Goal: Transaction & Acquisition: Purchase product/service

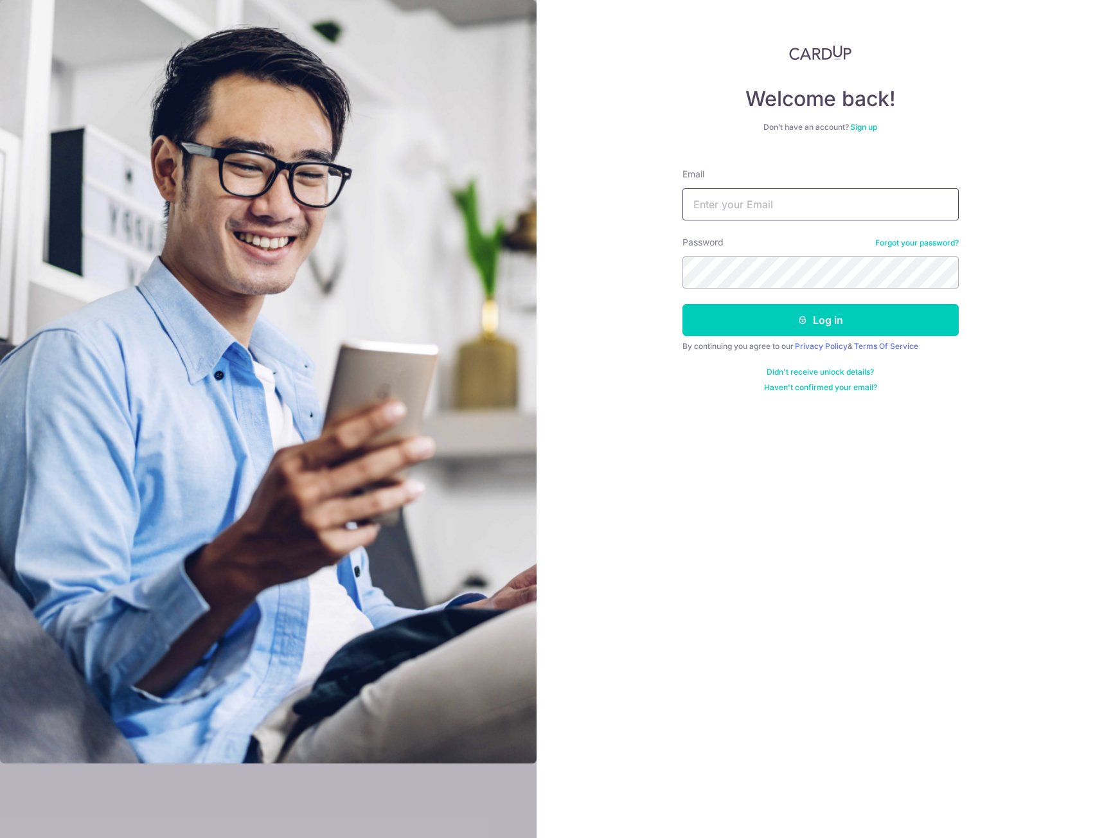
click at [776, 208] on input "Email" at bounding box center [820, 204] width 276 height 32
type input "[PERSON_NAME][EMAIL_ADDRESS][PERSON_NAME][DOMAIN_NAME]"
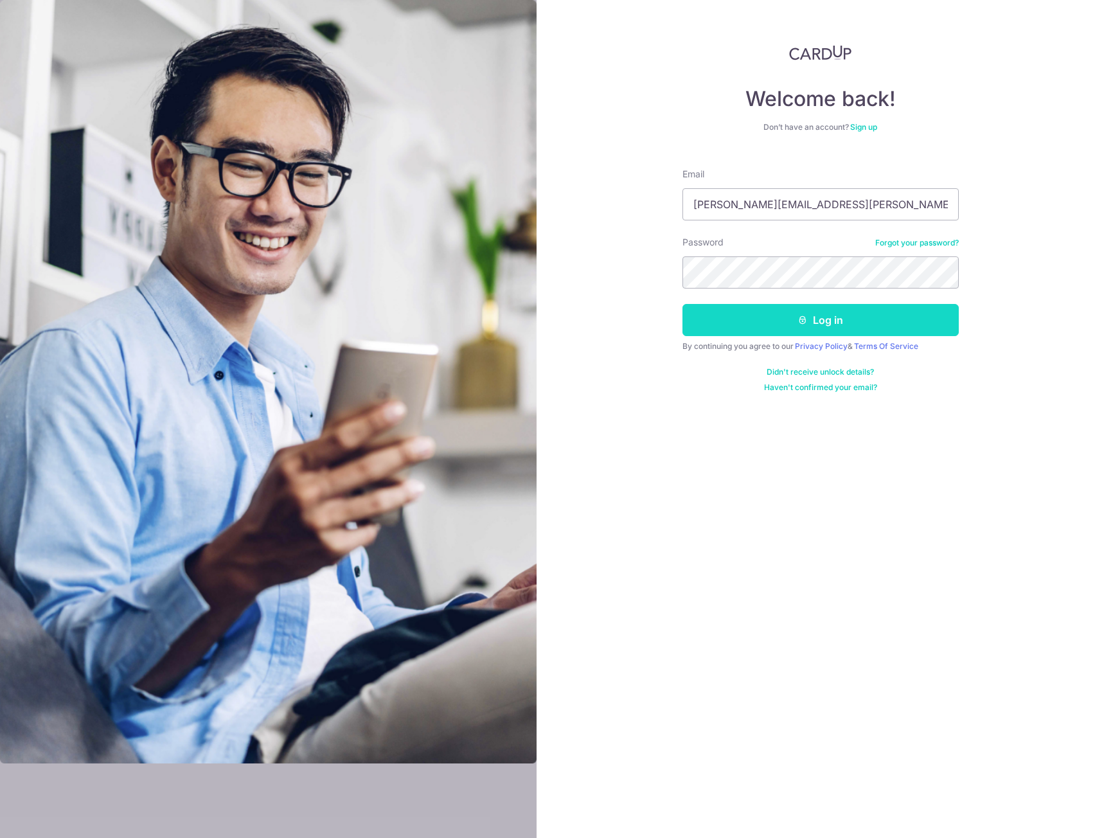
click at [816, 328] on button "Log in" at bounding box center [820, 320] width 276 height 32
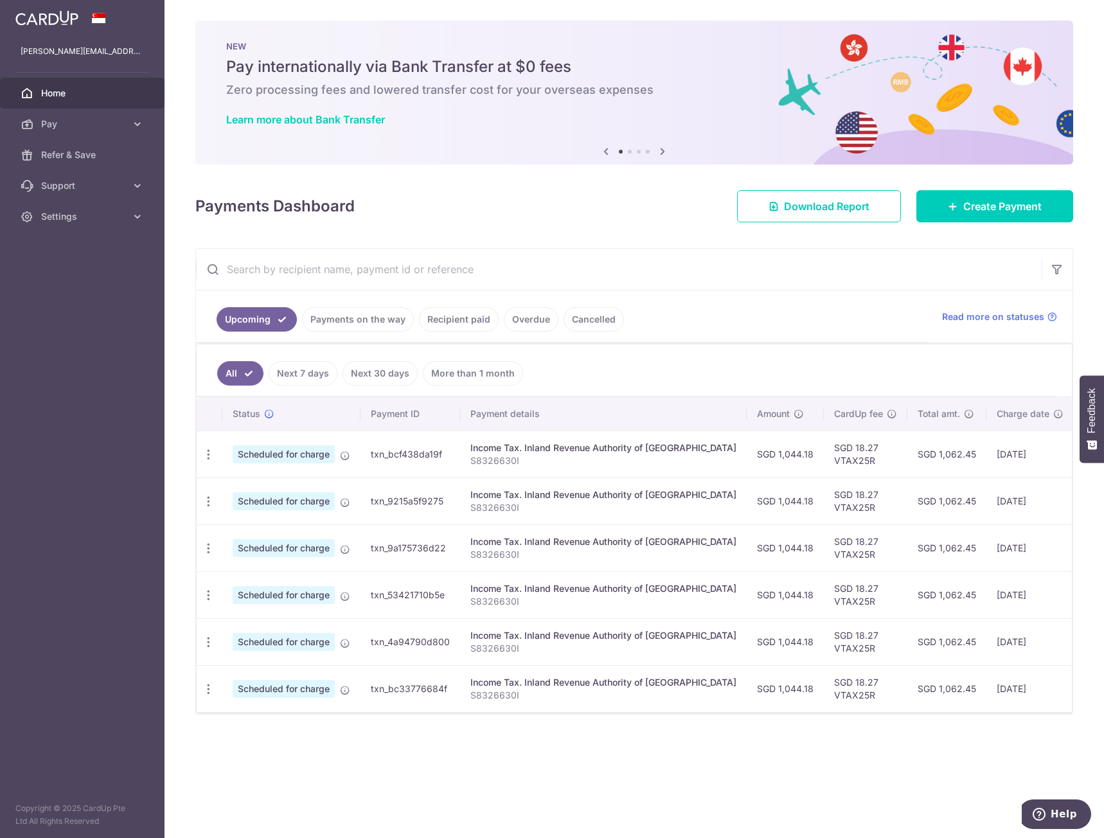
click at [442, 323] on link "Recipient paid" at bounding box center [459, 319] width 80 height 24
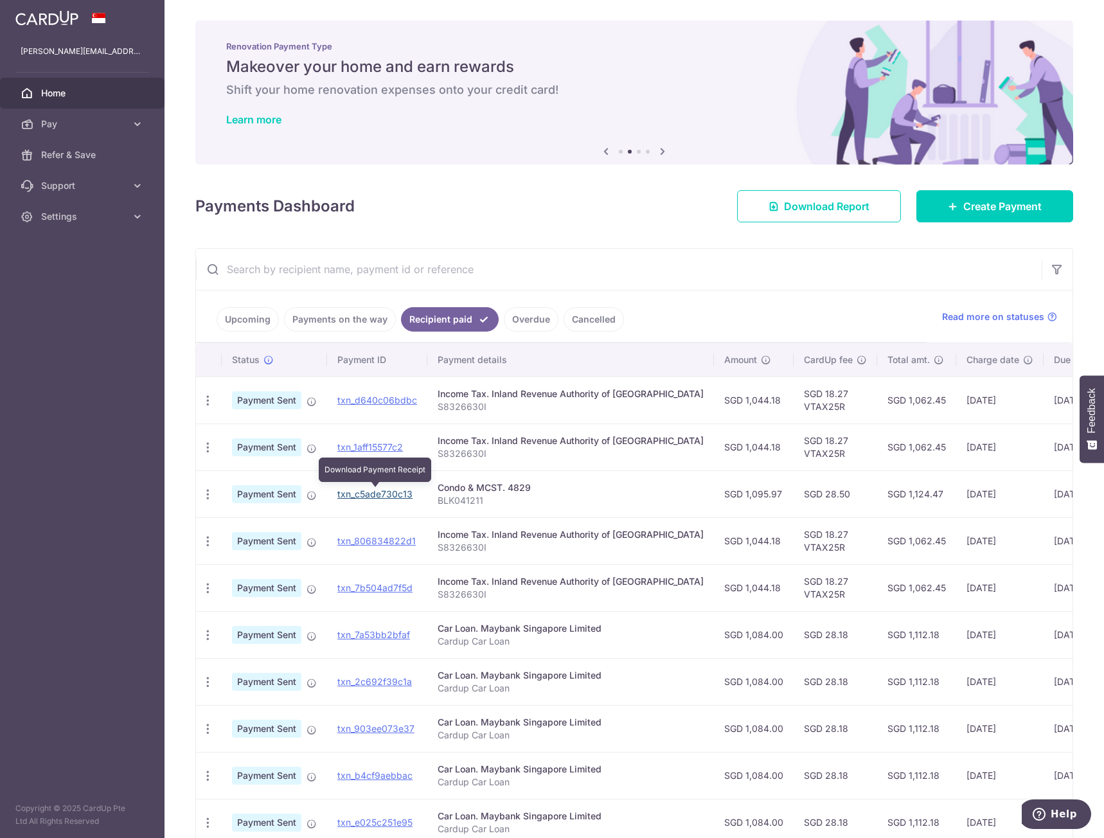
drag, startPoint x: 383, startPoint y: 492, endPoint x: 600, endPoint y: 71, distance: 474.0
click at [383, 492] on link "txn_c5ade730c13" at bounding box center [374, 493] width 75 height 11
click at [85, 121] on span "Pay" at bounding box center [83, 124] width 85 height 13
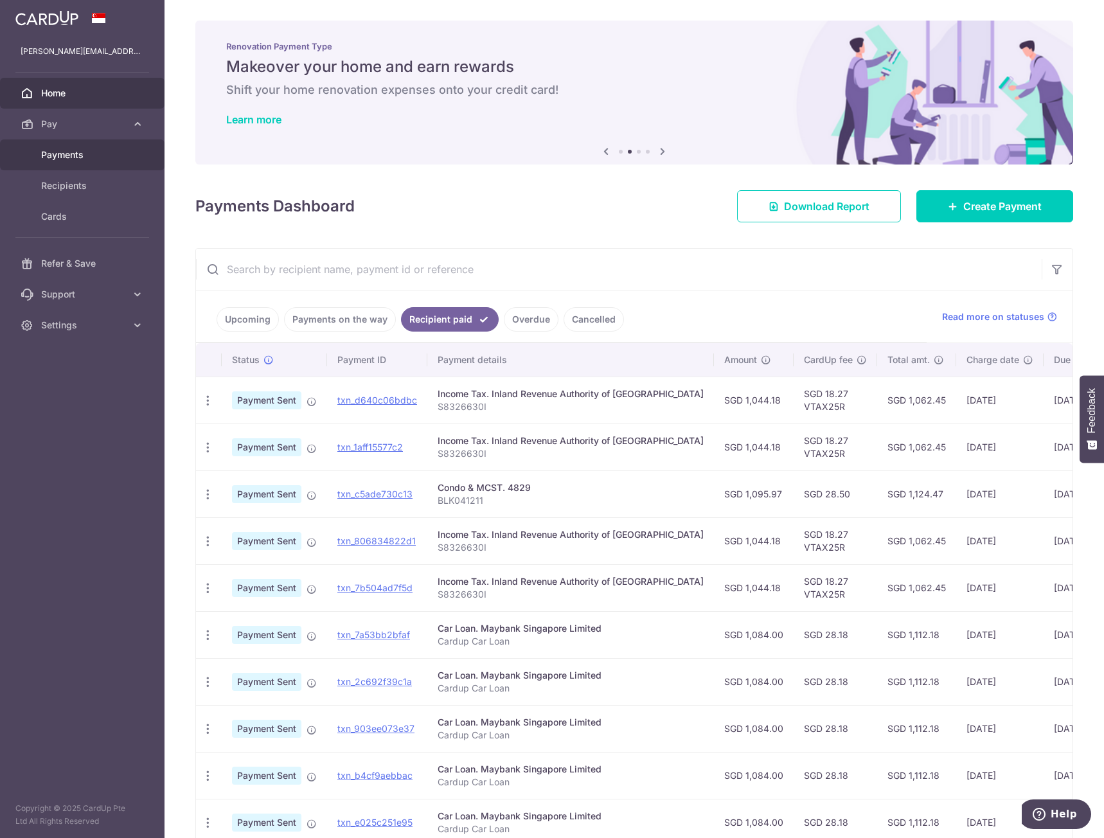
click at [89, 162] on link "Payments" at bounding box center [82, 154] width 165 height 31
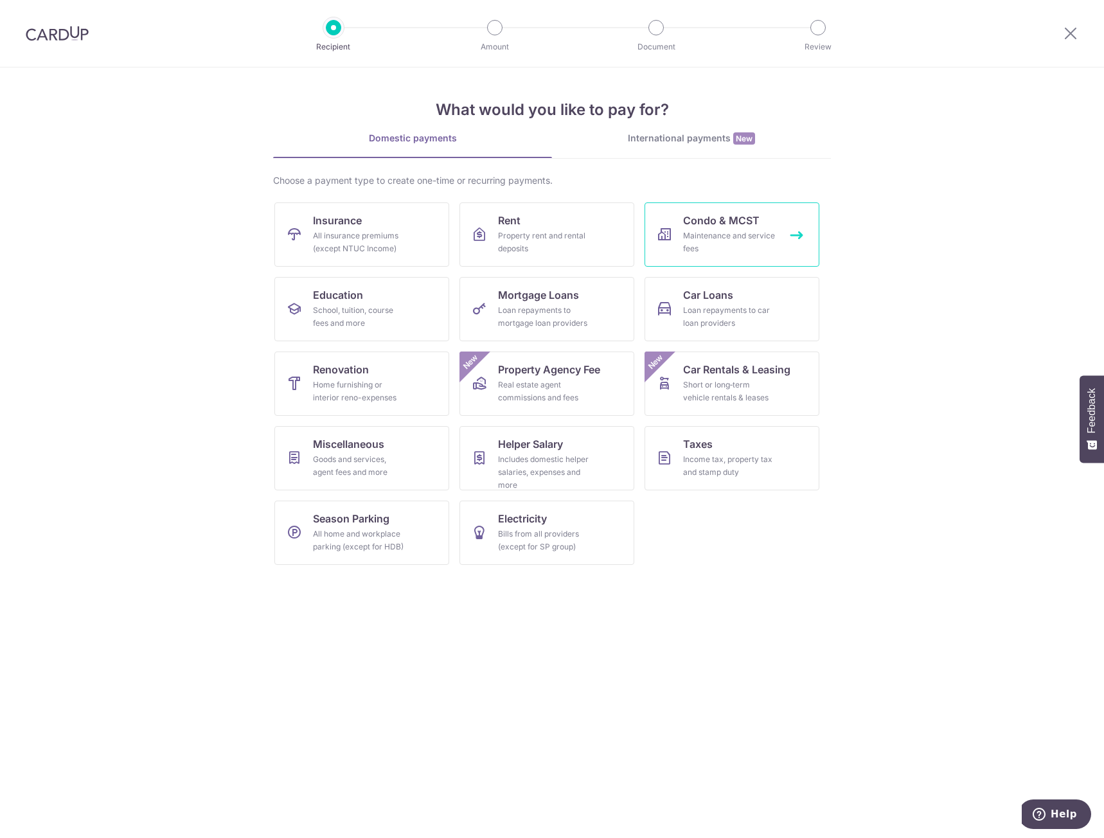
click at [737, 232] on div "Maintenance and service fees" at bounding box center [729, 242] width 93 height 26
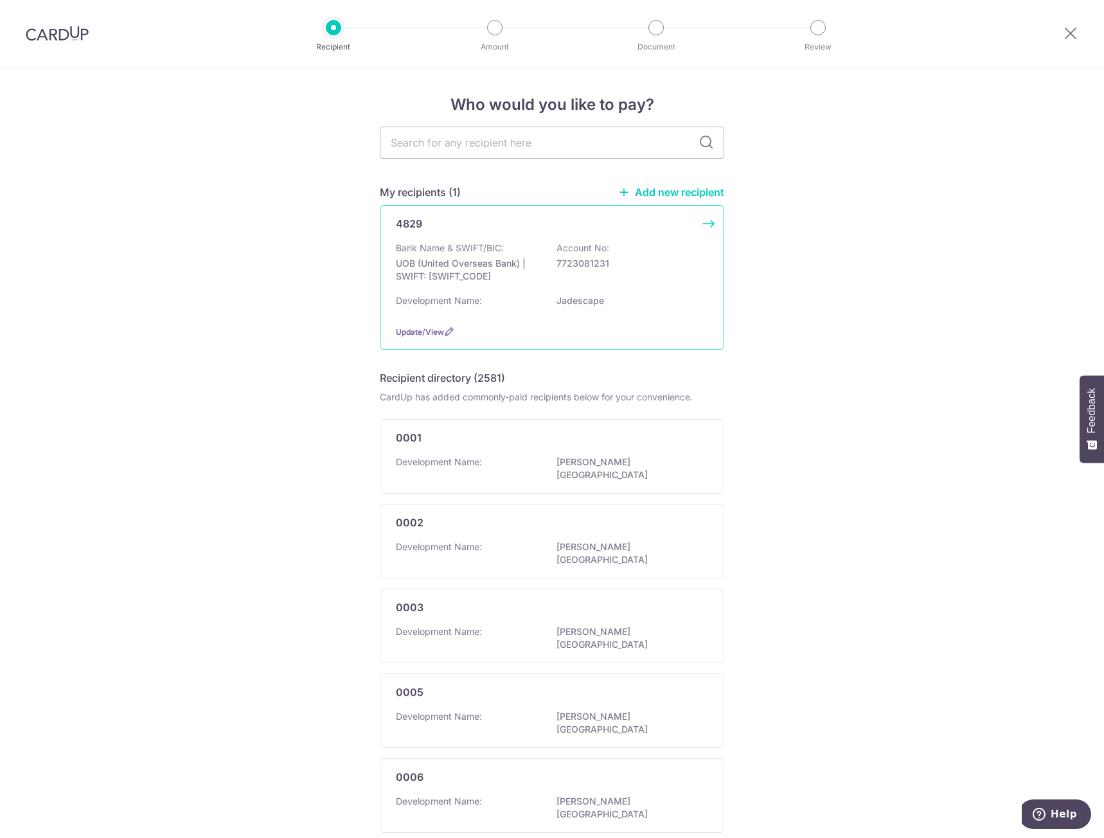
click at [571, 268] on p "7723081231" at bounding box center [629, 263] width 144 height 13
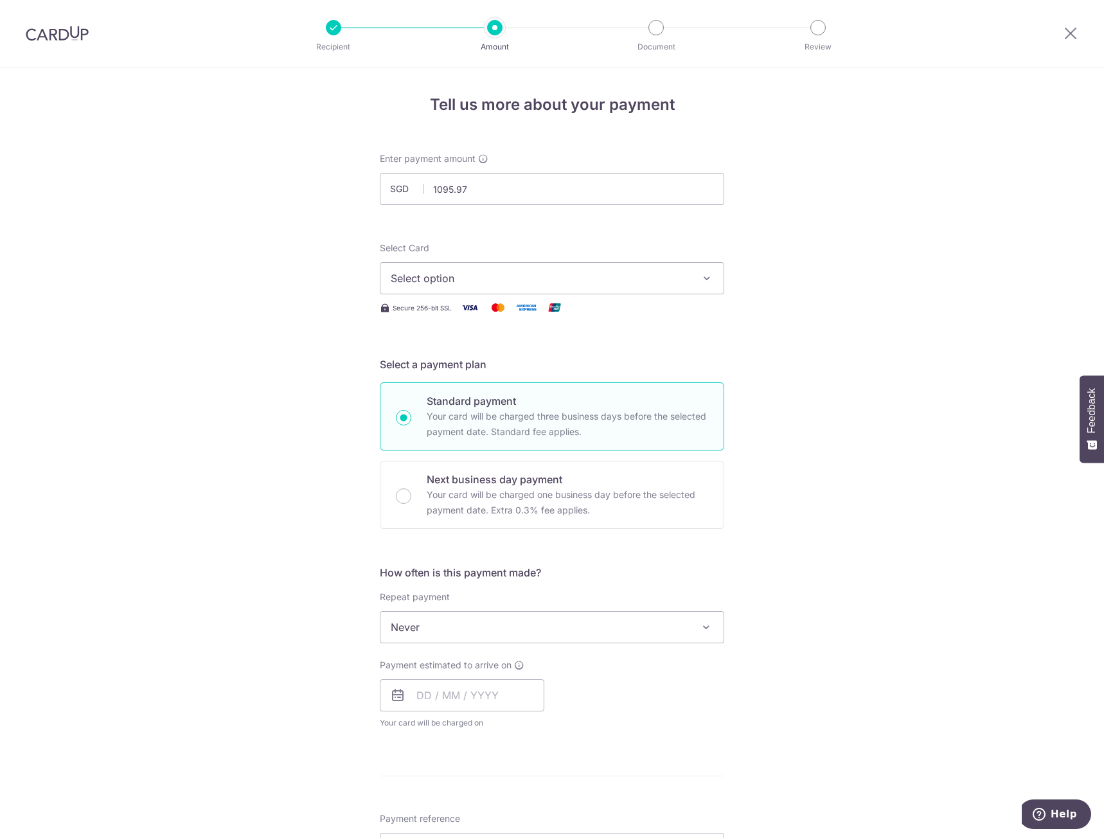
type input "1,095.97"
click at [797, 278] on div "Tell us more about your payment Enter payment amount SGD 1,095.97 1095.97 Selec…" at bounding box center [552, 648] width 1104 height 1163
click at [679, 281] on span "Select option" at bounding box center [540, 278] width 299 height 15
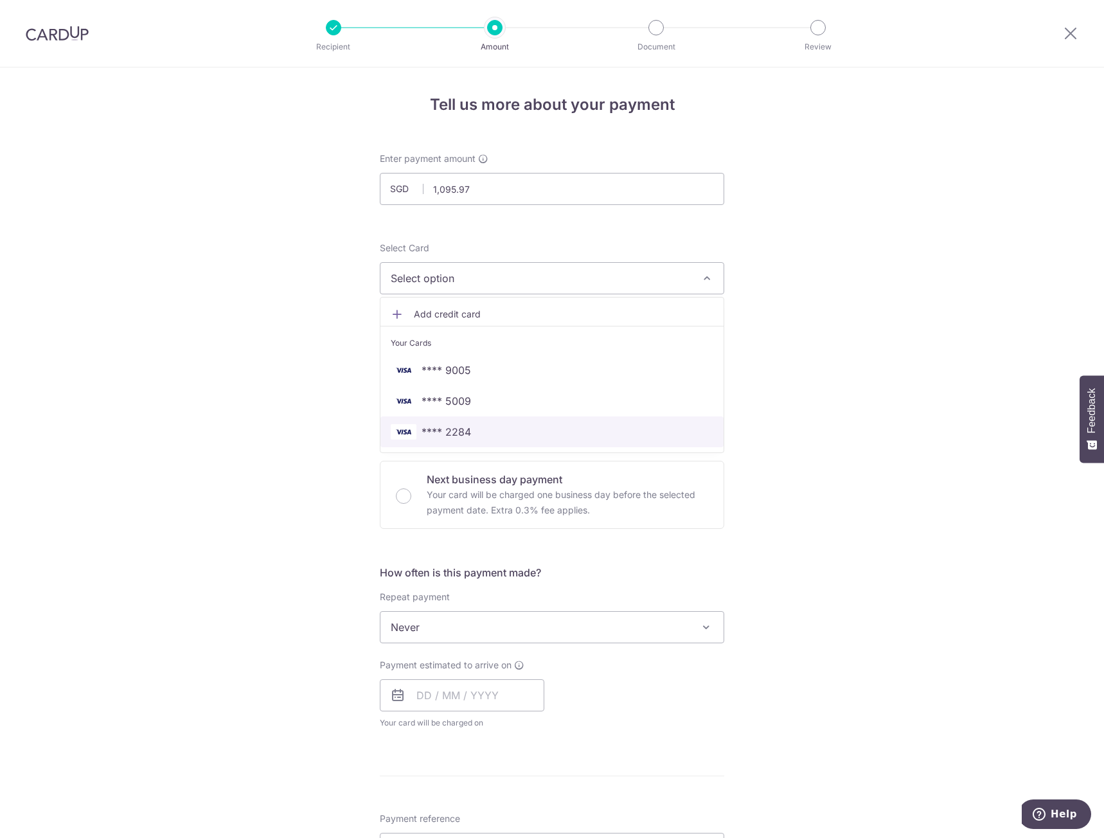
click at [527, 431] on span "**** 2284" at bounding box center [552, 431] width 323 height 15
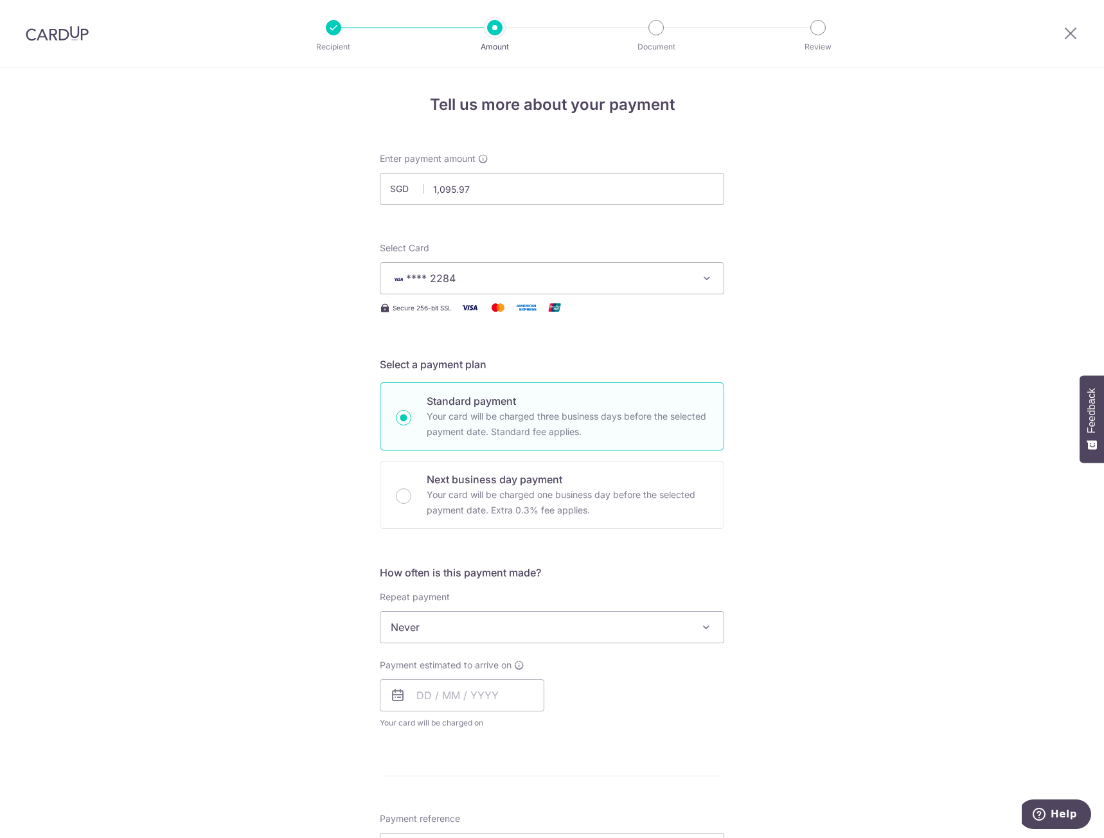
click at [699, 630] on span at bounding box center [706, 627] width 15 height 15
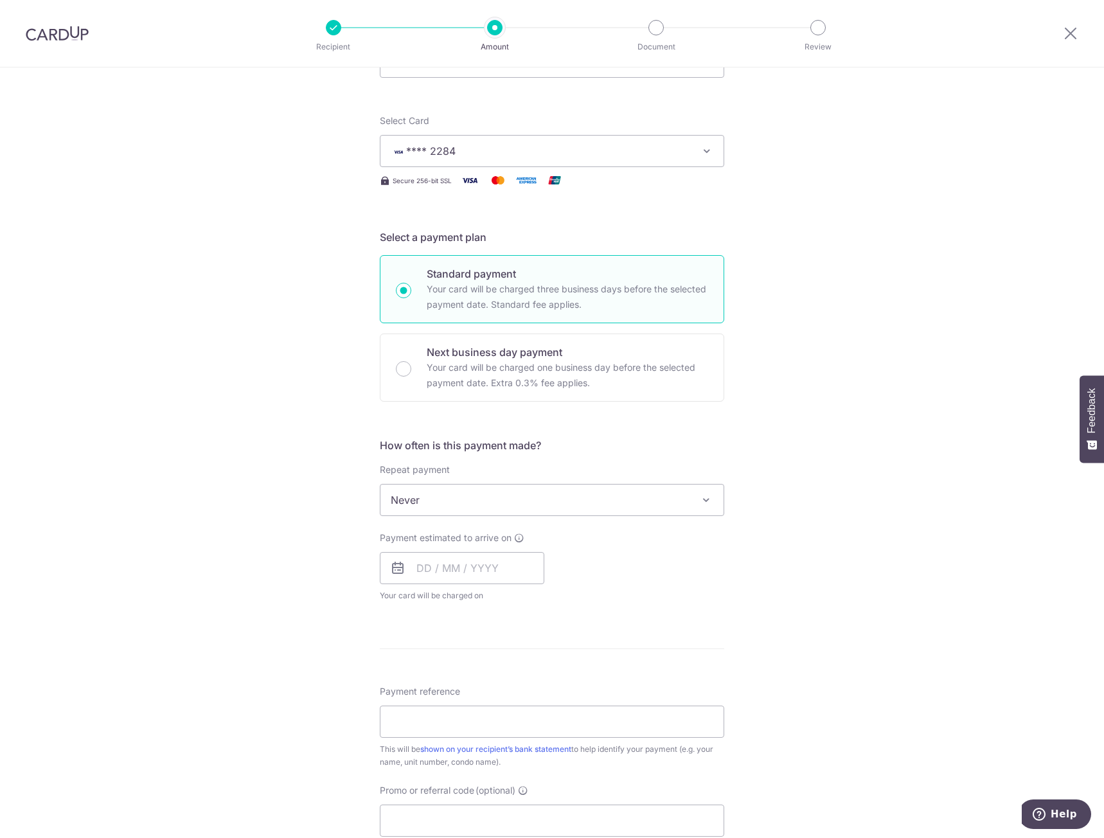
scroll to position [129, 0]
click at [415, 572] on input "text" at bounding box center [462, 567] width 165 height 32
click at [899, 449] on div "Tell us more about your payment Enter payment amount SGD 1,095.97 1095.97 Selec…" at bounding box center [552, 520] width 1104 height 1163
click at [415, 569] on input "text" at bounding box center [462, 567] width 165 height 32
click at [476, 713] on link "15" at bounding box center [483, 709] width 21 height 21
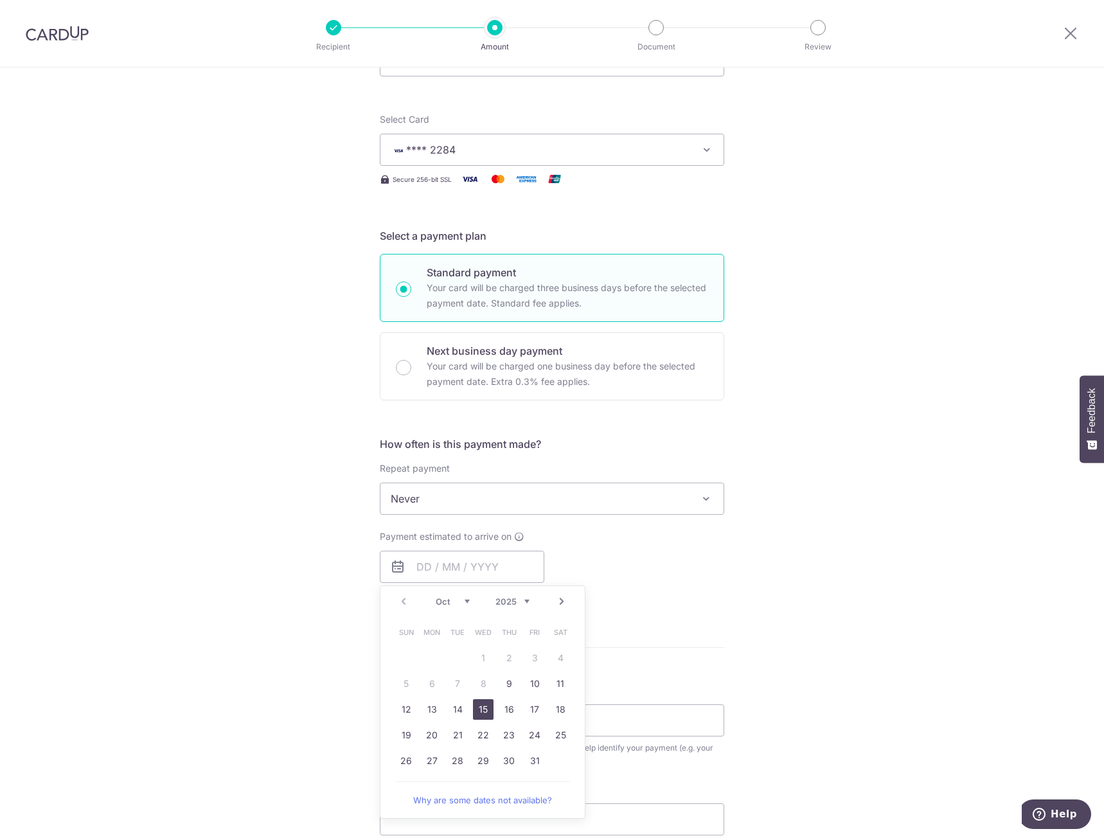
type input "15/10/2025"
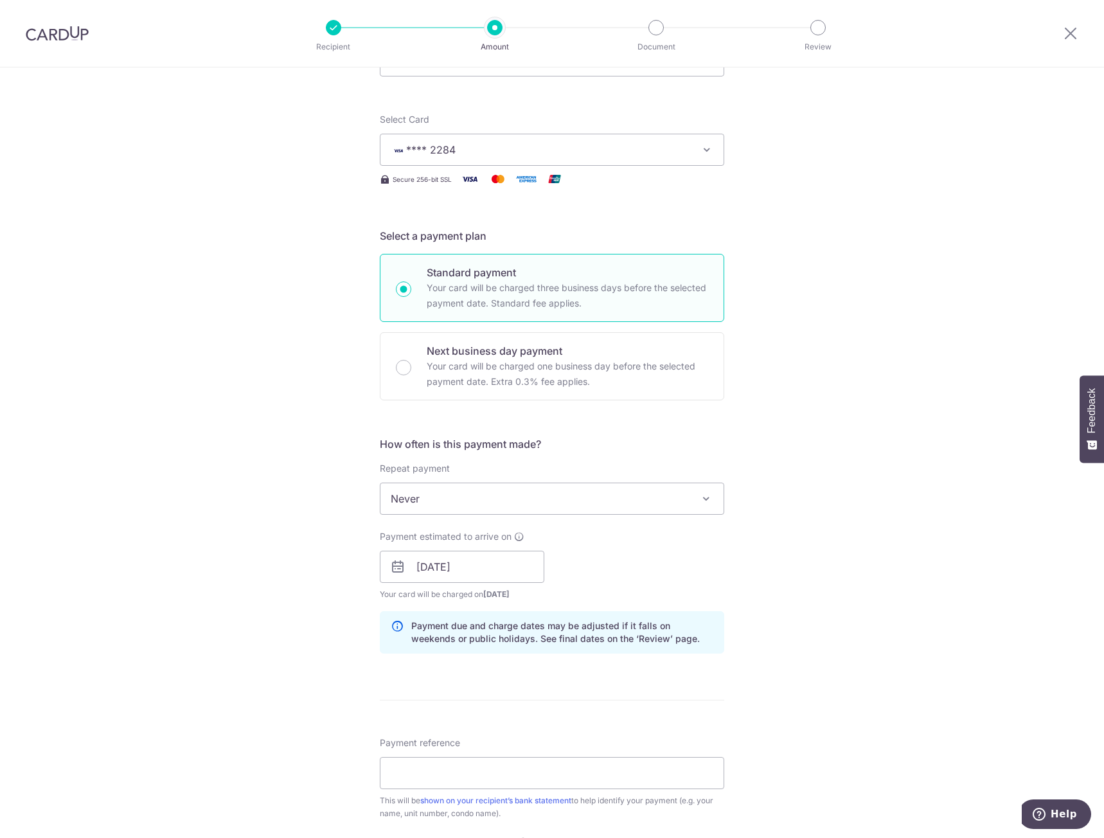
click at [826, 610] on div "Tell us more about your payment Enter payment amount SGD 1,095.97 1095.97 Selec…" at bounding box center [552, 546] width 1104 height 1215
click at [598, 774] on input "Payment reference" at bounding box center [552, 773] width 344 height 32
type input "BLK041211"
click at [911, 697] on div "Tell us more about your payment Enter payment amount SGD 1,095.97 1095.97 Selec…" at bounding box center [552, 546] width 1104 height 1215
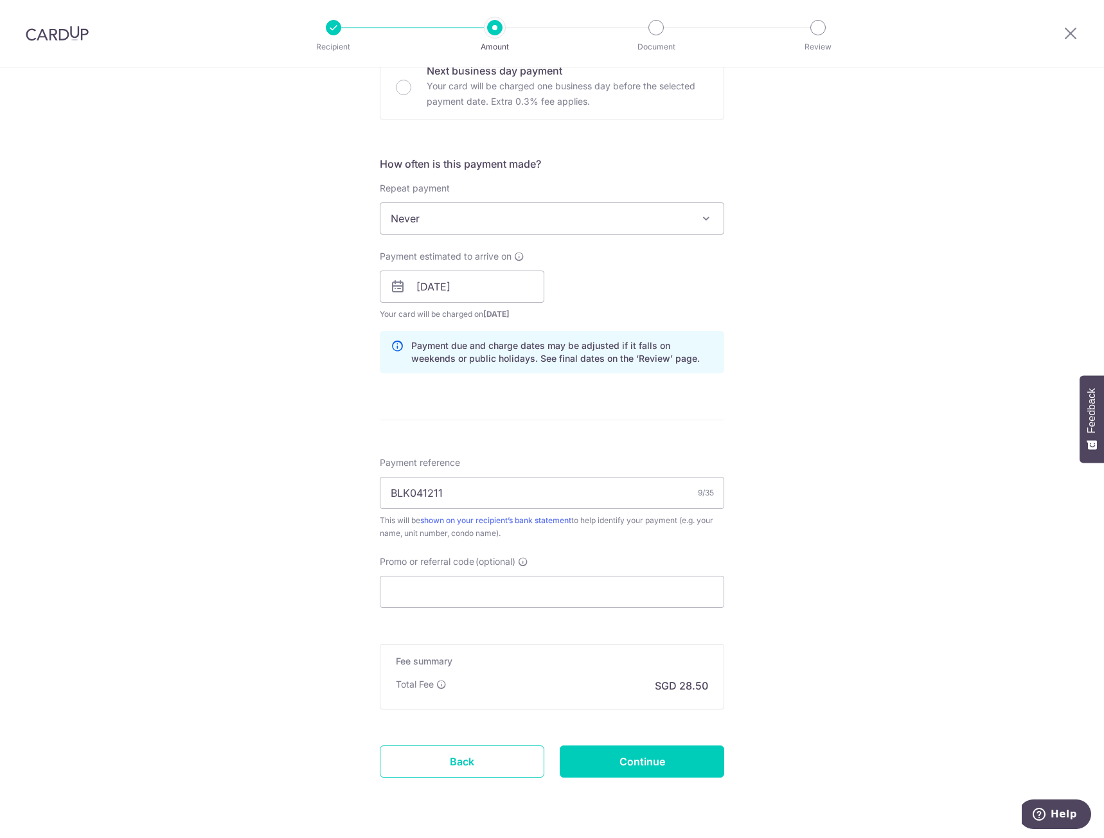
scroll to position [445, 0]
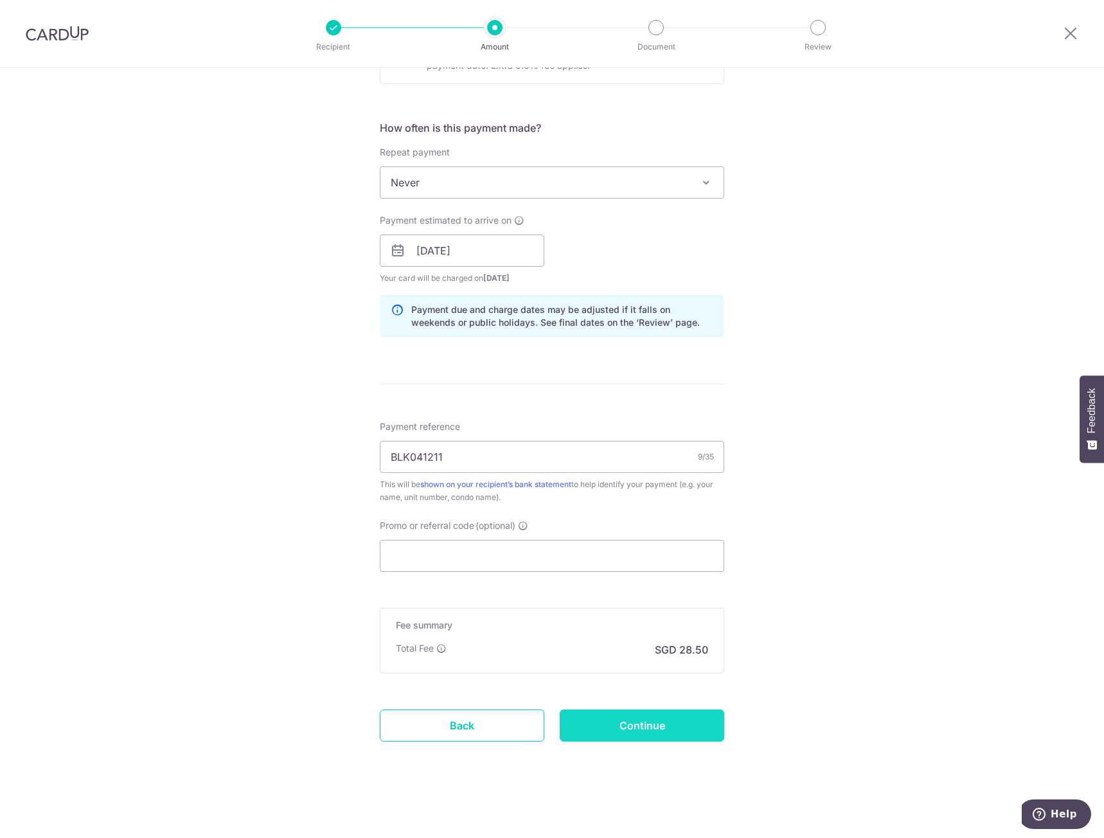
click at [672, 727] on input "Continue" at bounding box center [642, 725] width 165 height 32
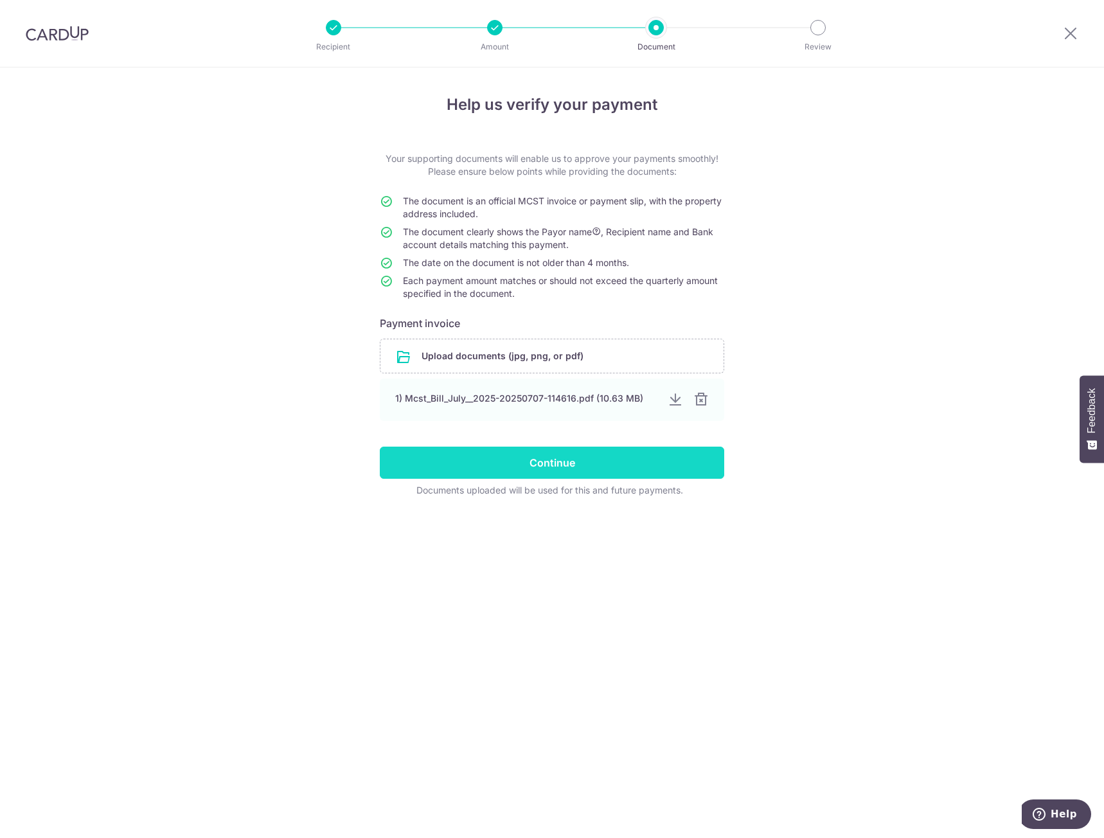
click at [699, 401] on div at bounding box center [700, 399] width 15 height 15
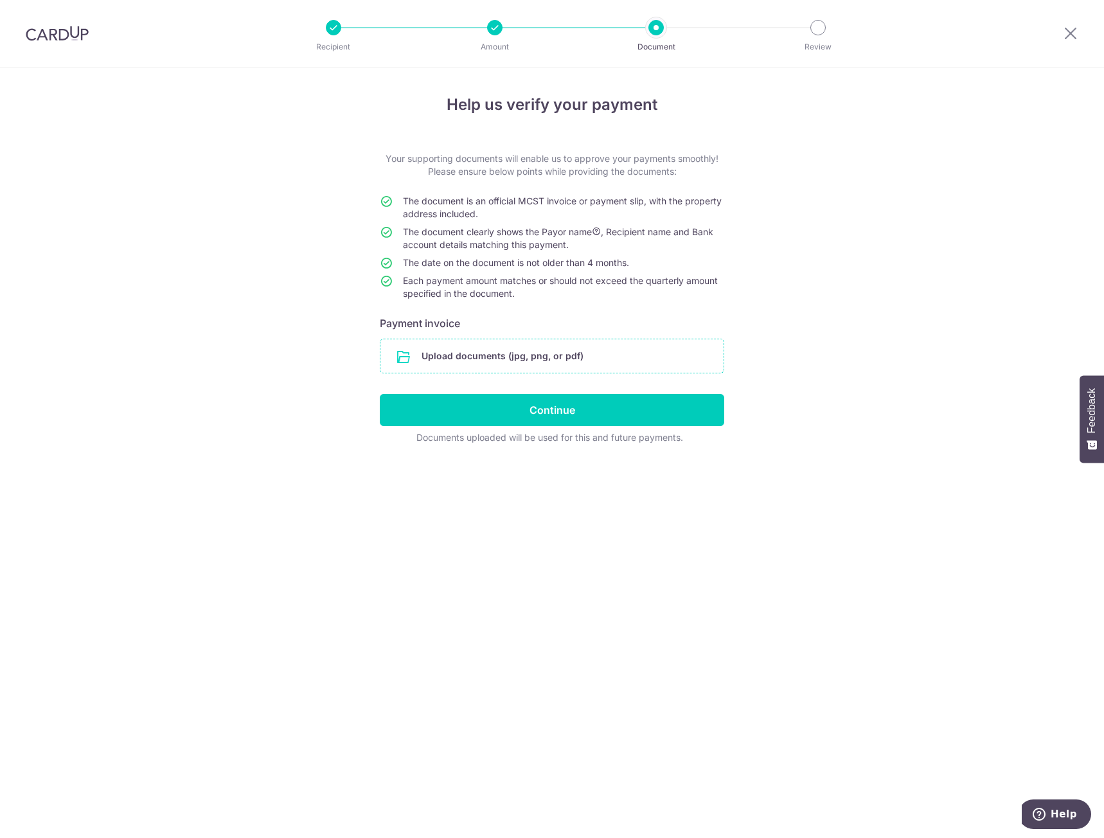
click at [557, 355] on input "file" at bounding box center [551, 355] width 343 height 33
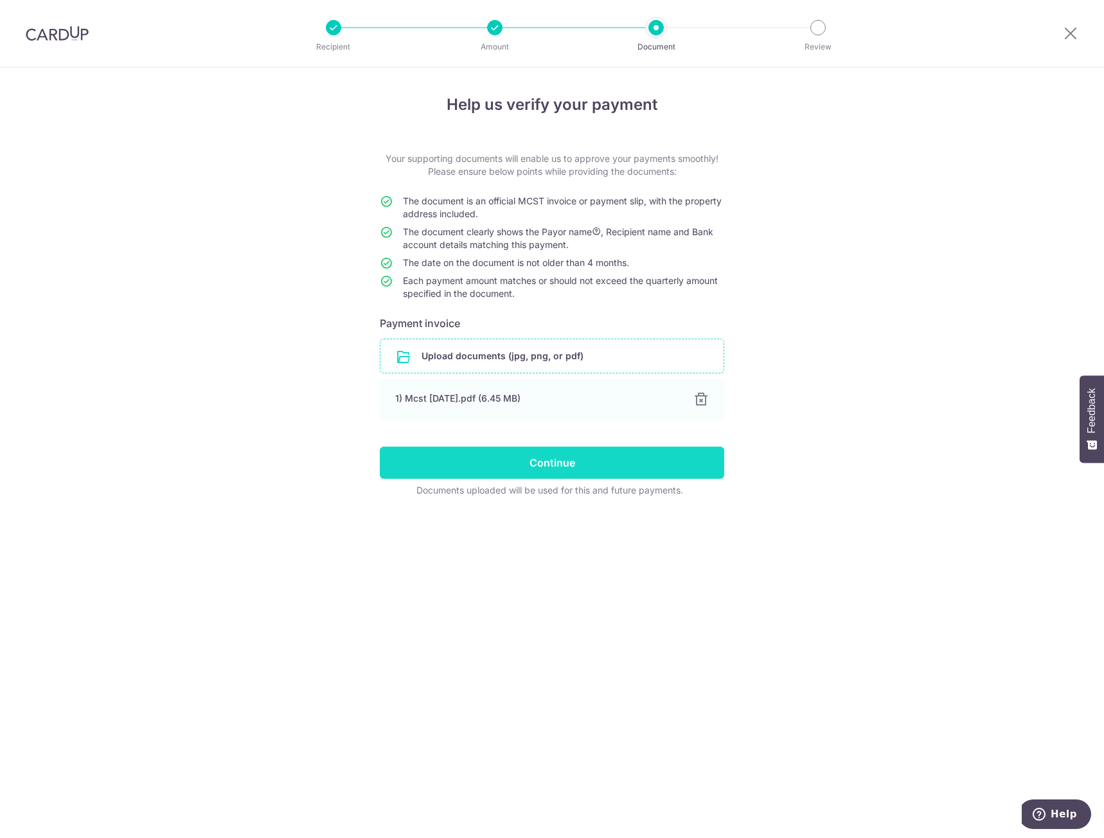
click at [550, 462] on input "Continue" at bounding box center [552, 463] width 344 height 32
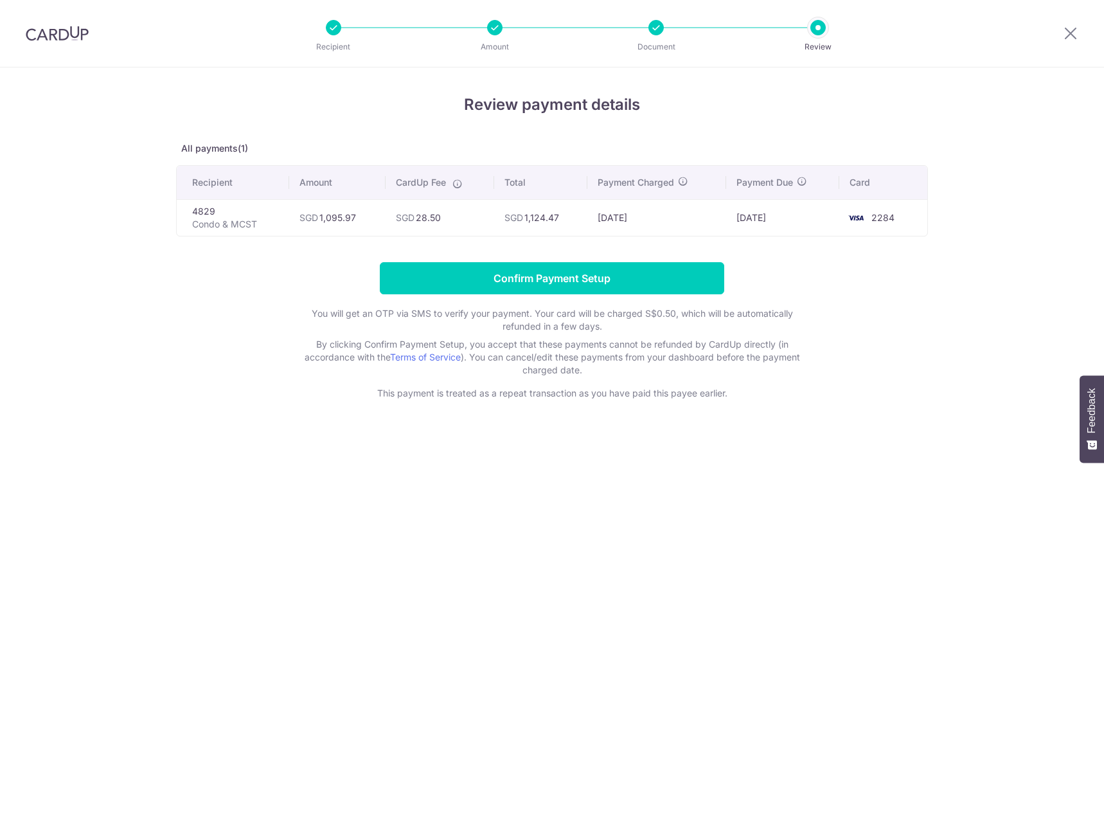
click at [614, 278] on input "Confirm Payment Setup" at bounding box center [552, 278] width 344 height 32
